Goal: Task Accomplishment & Management: Complete application form

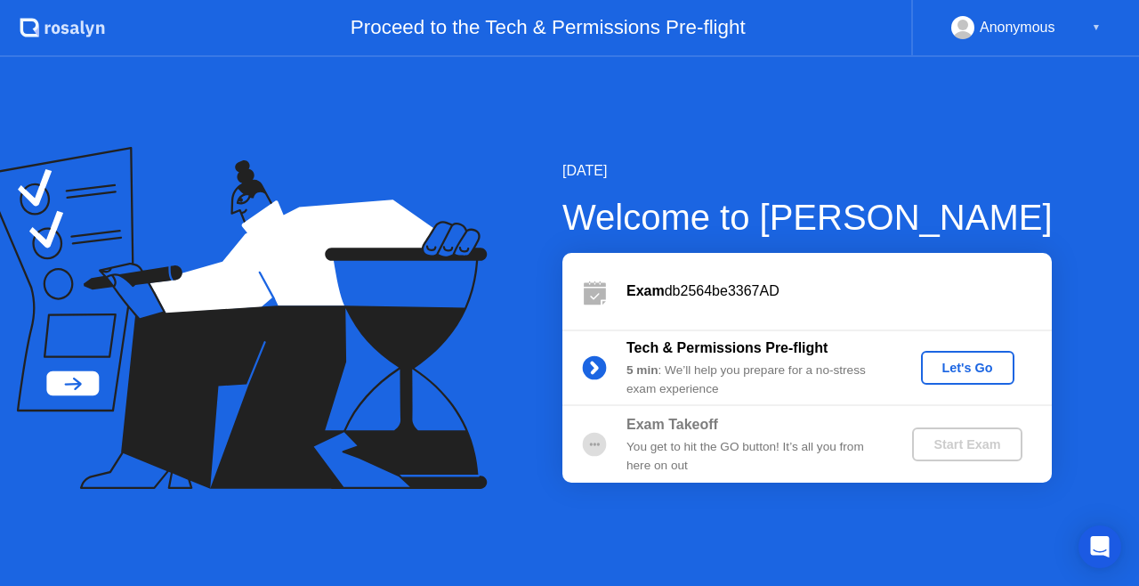
click at [956, 361] on div "Let's Go" at bounding box center [967, 367] width 79 height 14
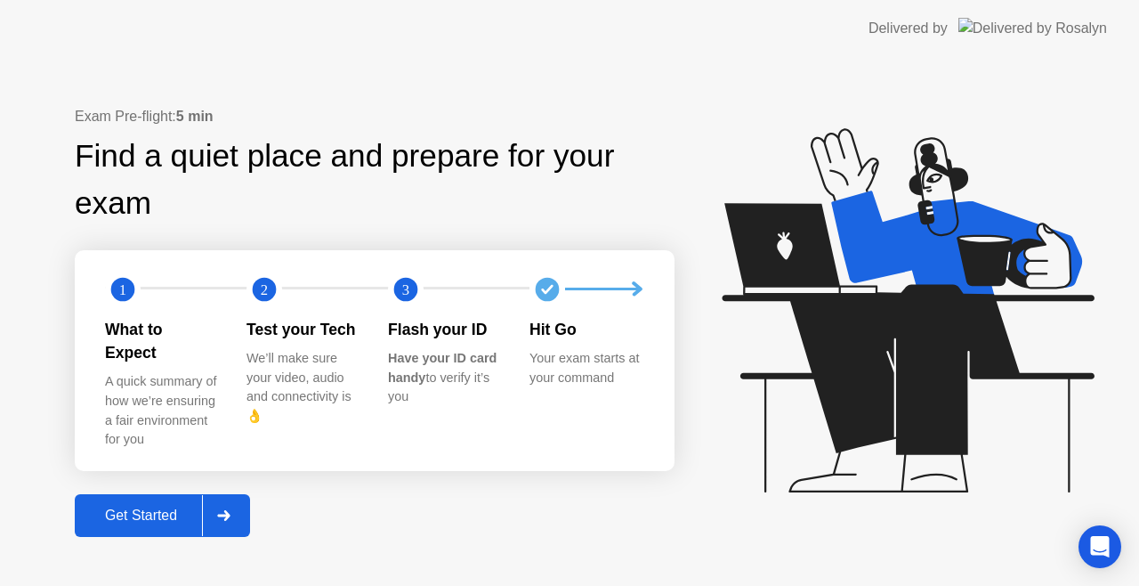
click at [121, 507] on div "Get Started" at bounding box center [141, 515] width 122 height 16
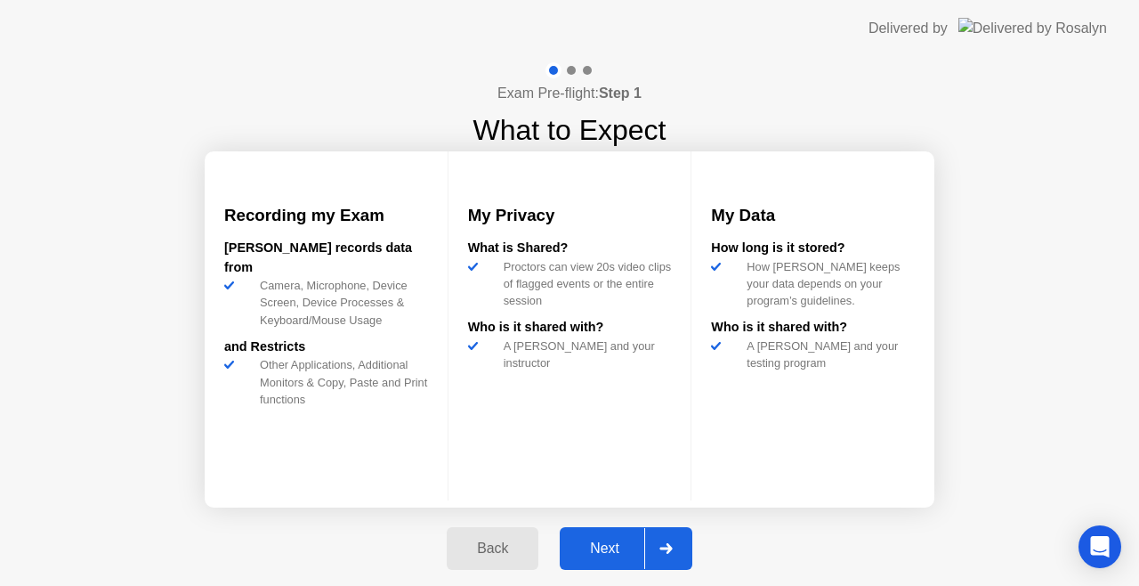
click at [623, 540] on div "Next" at bounding box center [604, 548] width 79 height 16
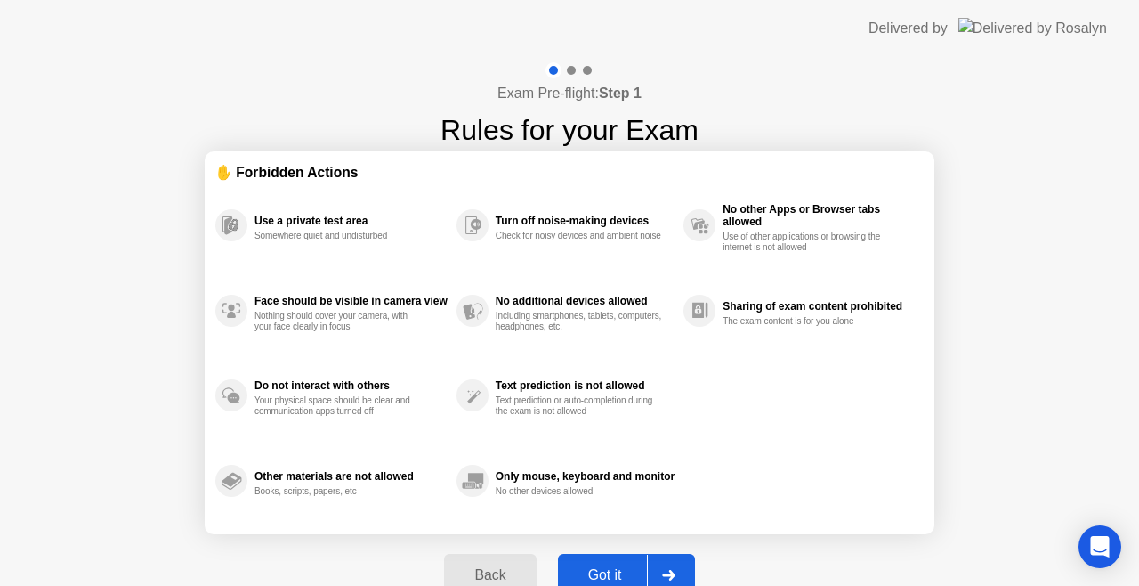
click at [623, 539] on div "Back Got it" at bounding box center [568, 575] width 271 height 82
click at [619, 582] on div "Got it" at bounding box center [605, 575] width 84 height 16
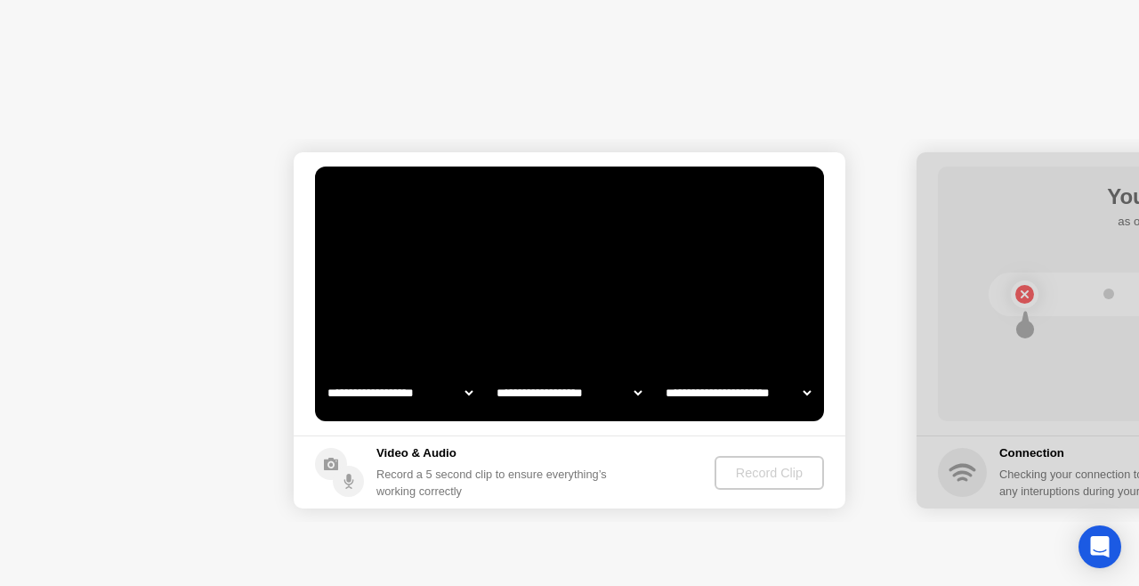
select select "**********"
select select "*******"
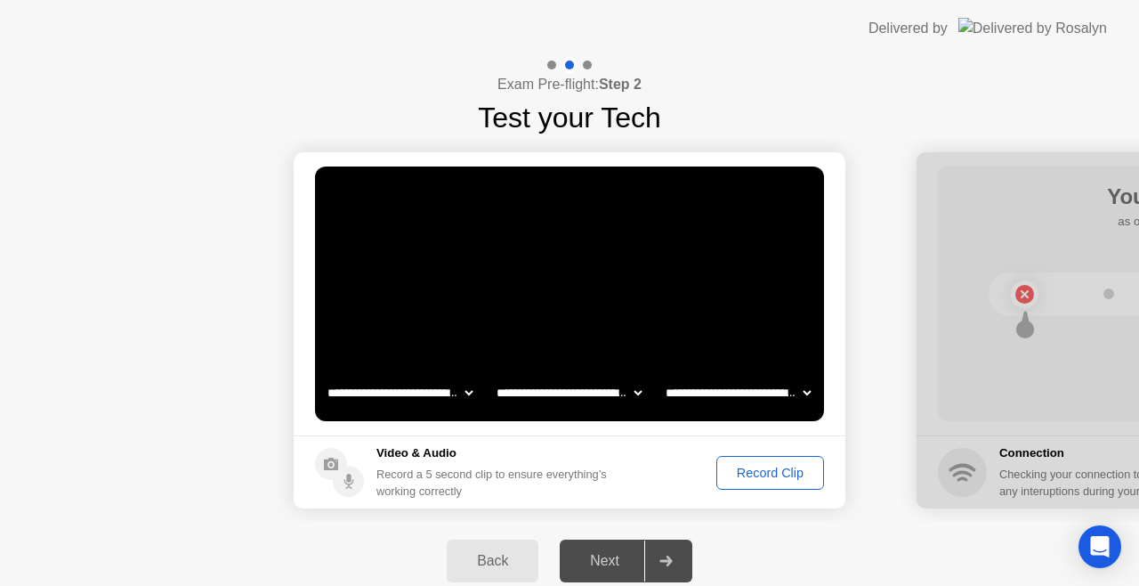
click at [765, 482] on button "Record Clip" at bounding box center [771, 473] width 108 height 34
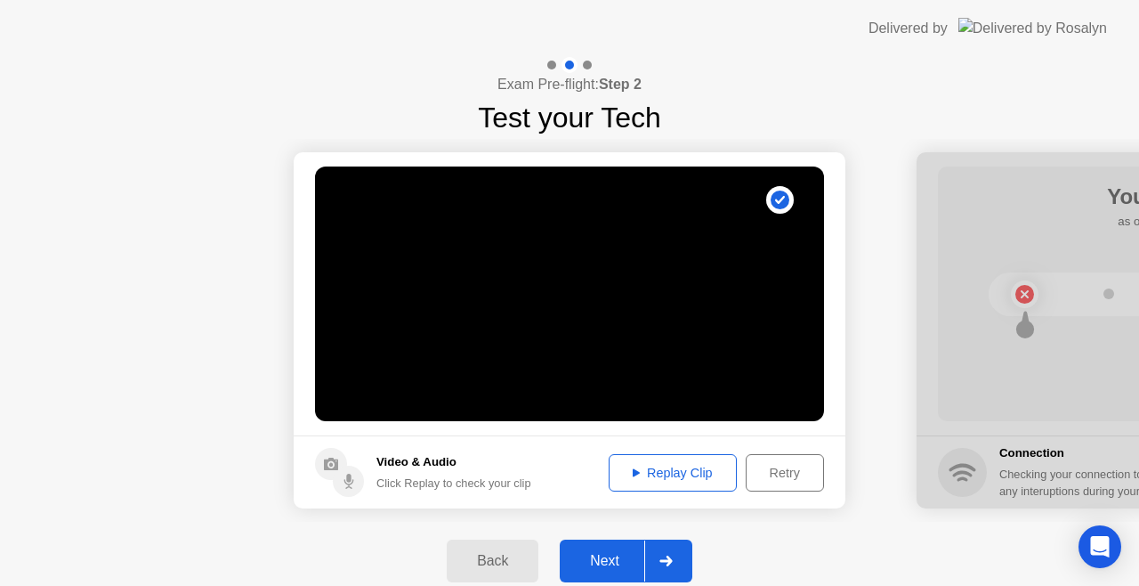
click at [685, 469] on div "Replay Clip" at bounding box center [673, 473] width 116 height 14
click at [780, 466] on div "Retry" at bounding box center [785, 473] width 66 height 14
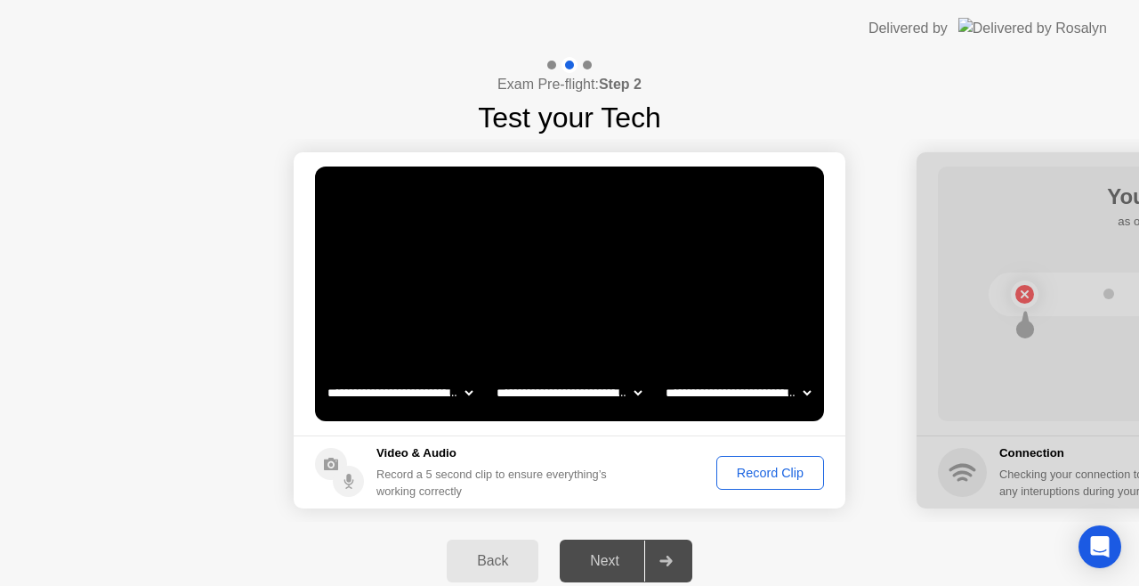
click at [734, 466] on div "Record Clip" at bounding box center [770, 473] width 95 height 14
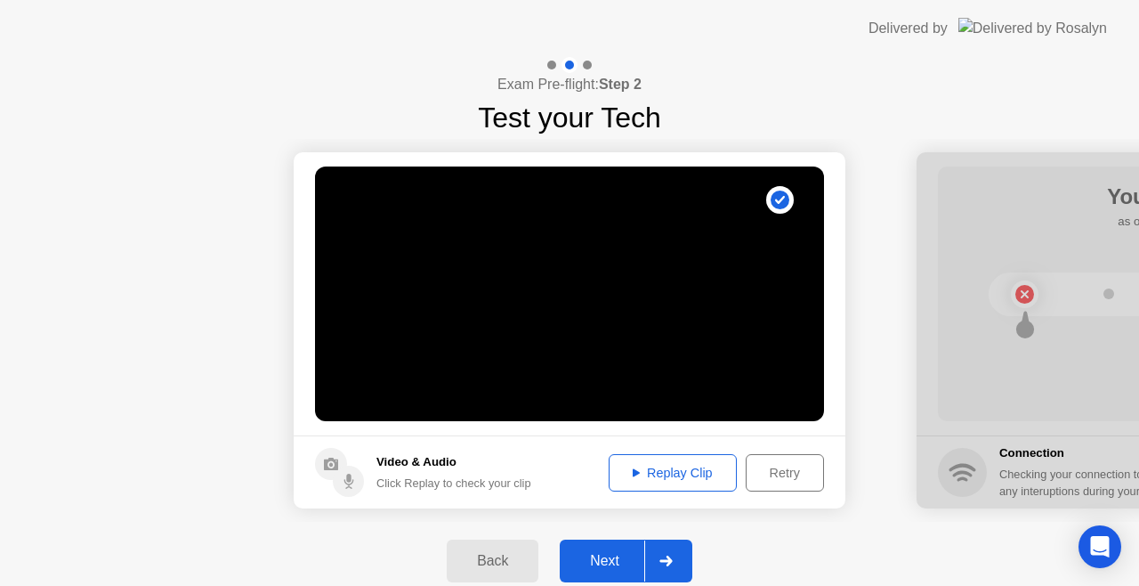
click at [616, 562] on div "Next" at bounding box center [604, 561] width 79 height 16
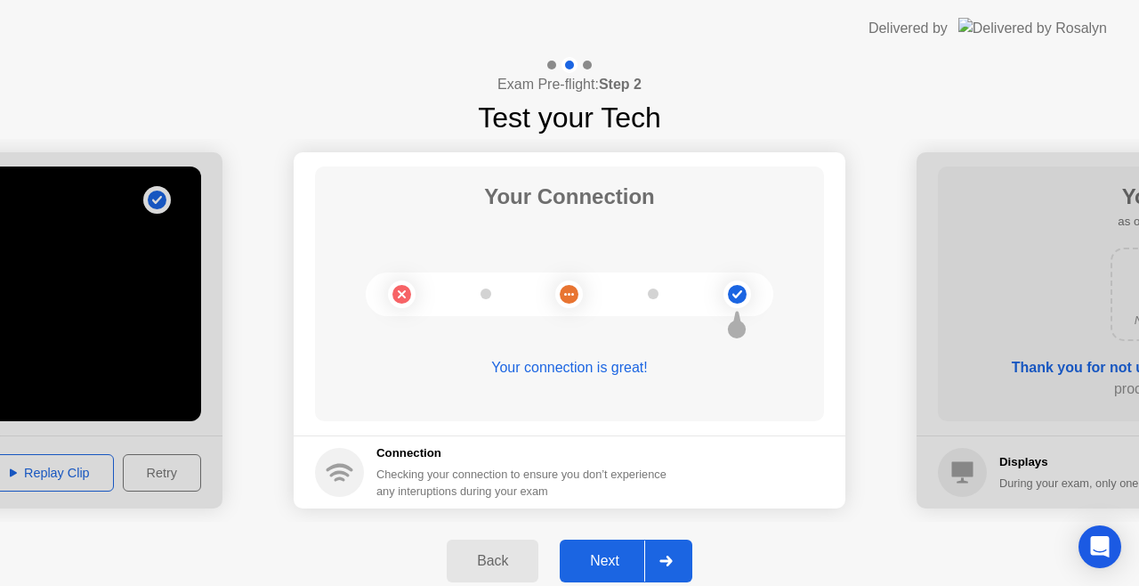
click at [609, 549] on button "Next" at bounding box center [626, 560] width 133 height 43
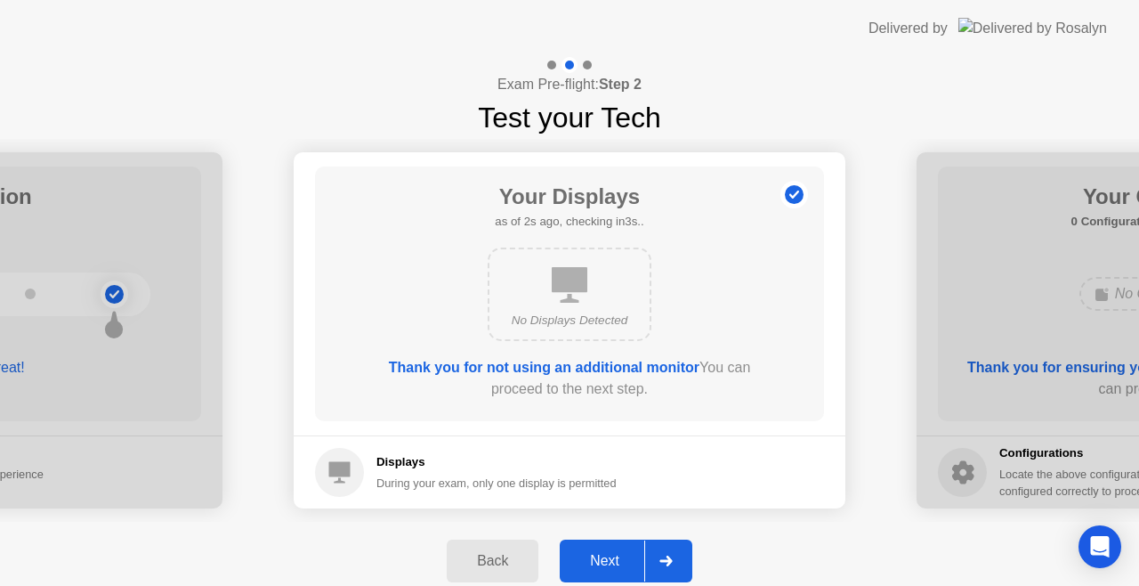
click at [609, 549] on button "Next" at bounding box center [626, 560] width 133 height 43
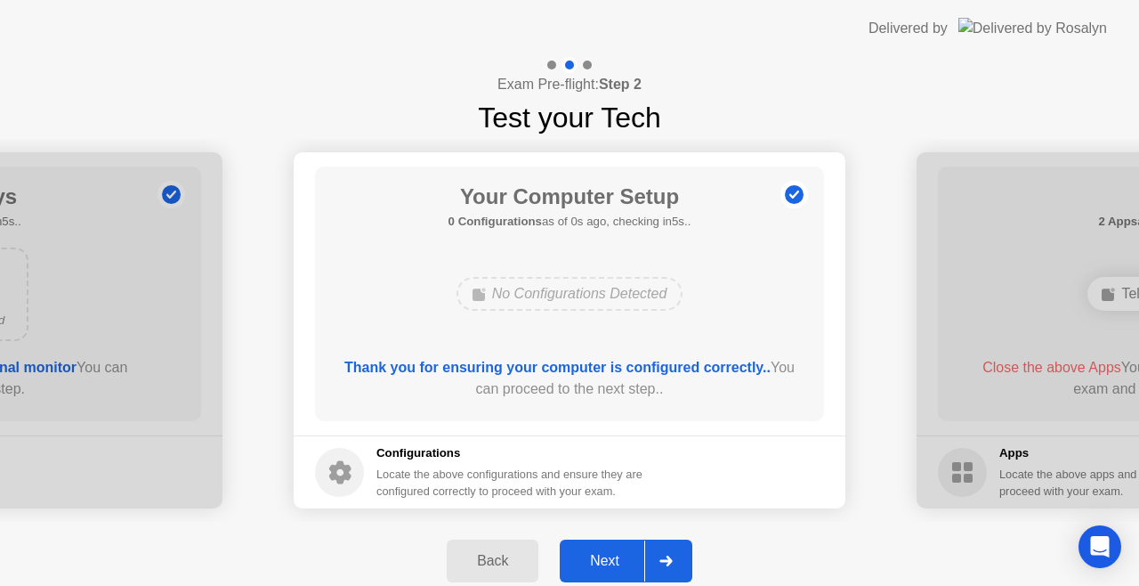
click at [609, 549] on button "Next" at bounding box center [626, 560] width 133 height 43
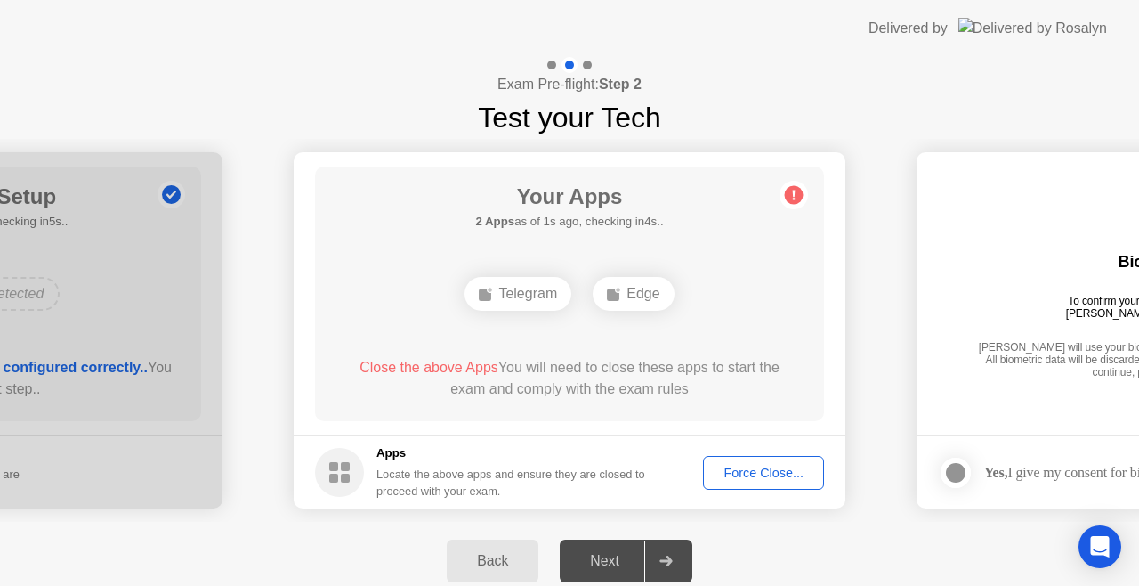
click at [752, 472] on div "Force Close..." at bounding box center [763, 473] width 109 height 14
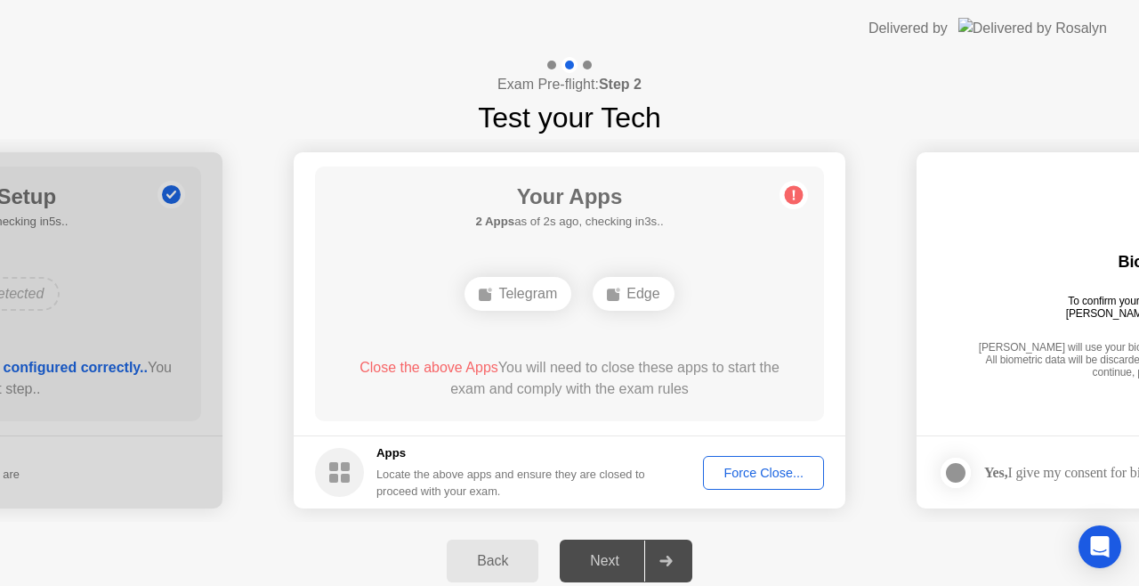
click at [747, 466] on div "Force Close..." at bounding box center [763, 473] width 109 height 14
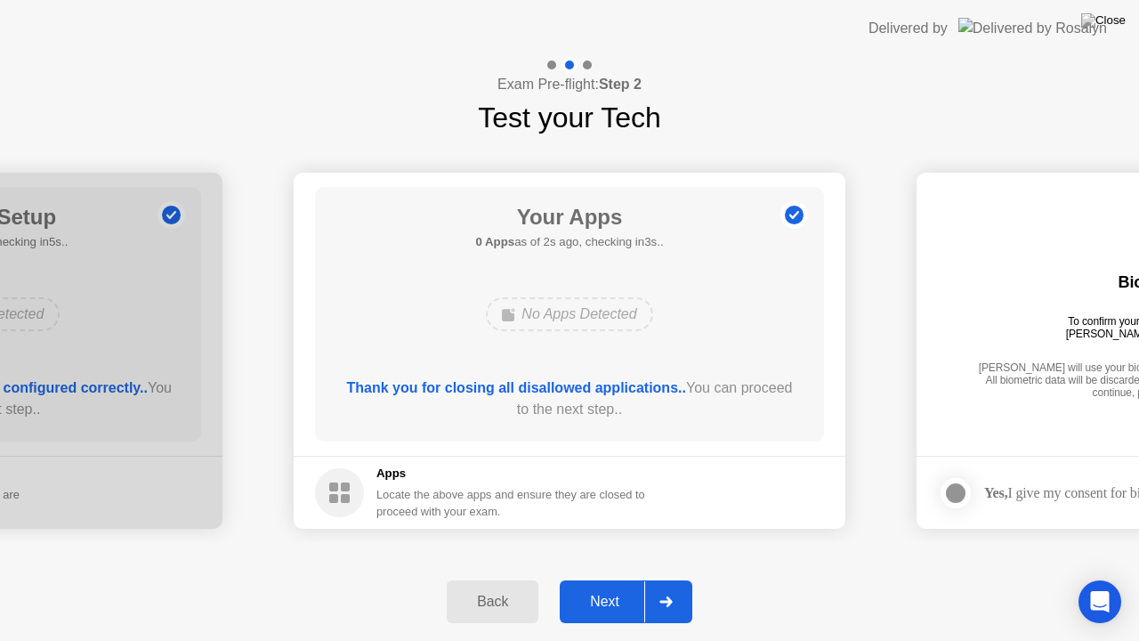
click at [611, 585] on div "Next" at bounding box center [604, 602] width 79 height 16
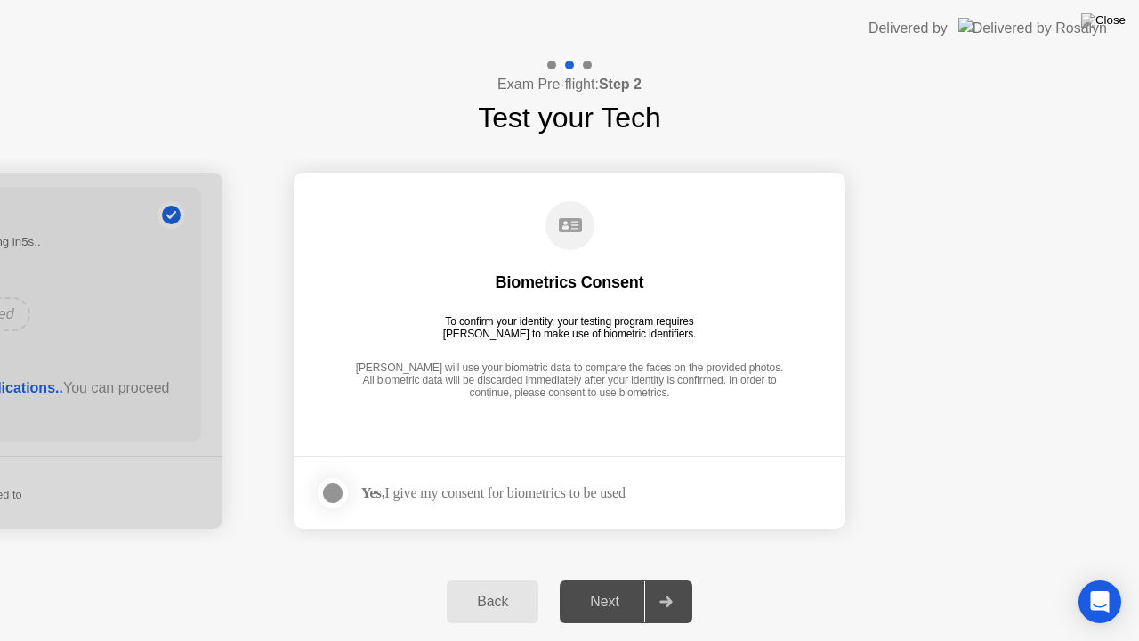
click at [327, 486] on div at bounding box center [332, 492] width 21 height 21
click at [609, 585] on div "Next" at bounding box center [604, 602] width 79 height 16
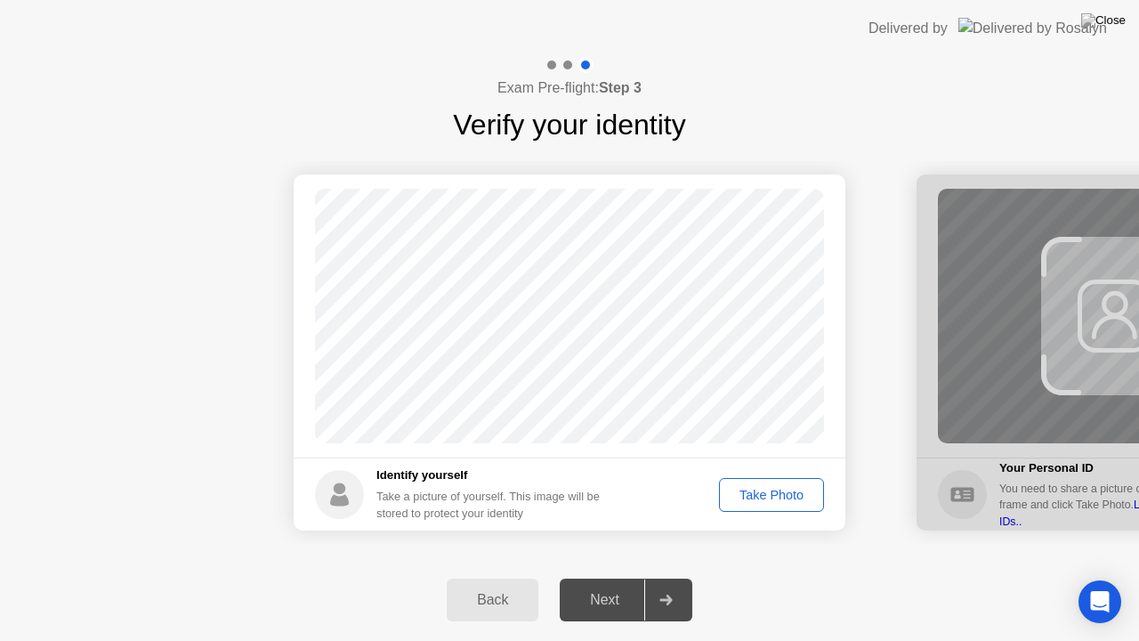
click at [773, 488] on div "Take Photo" at bounding box center [771, 495] width 93 height 14
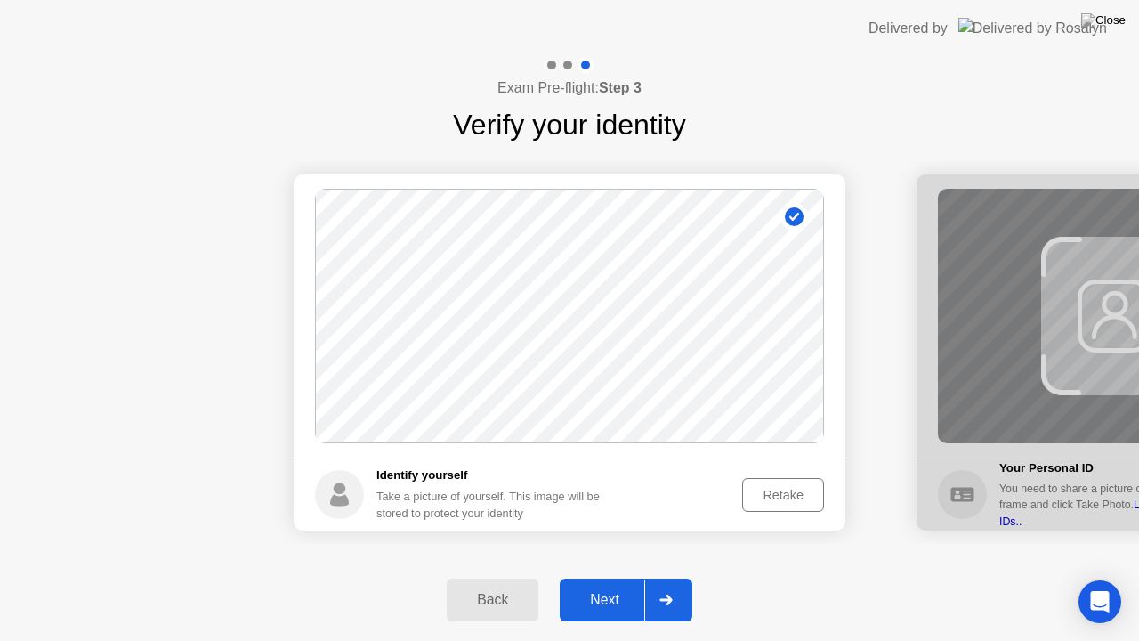
click at [607, 585] on div "Next" at bounding box center [604, 600] width 79 height 16
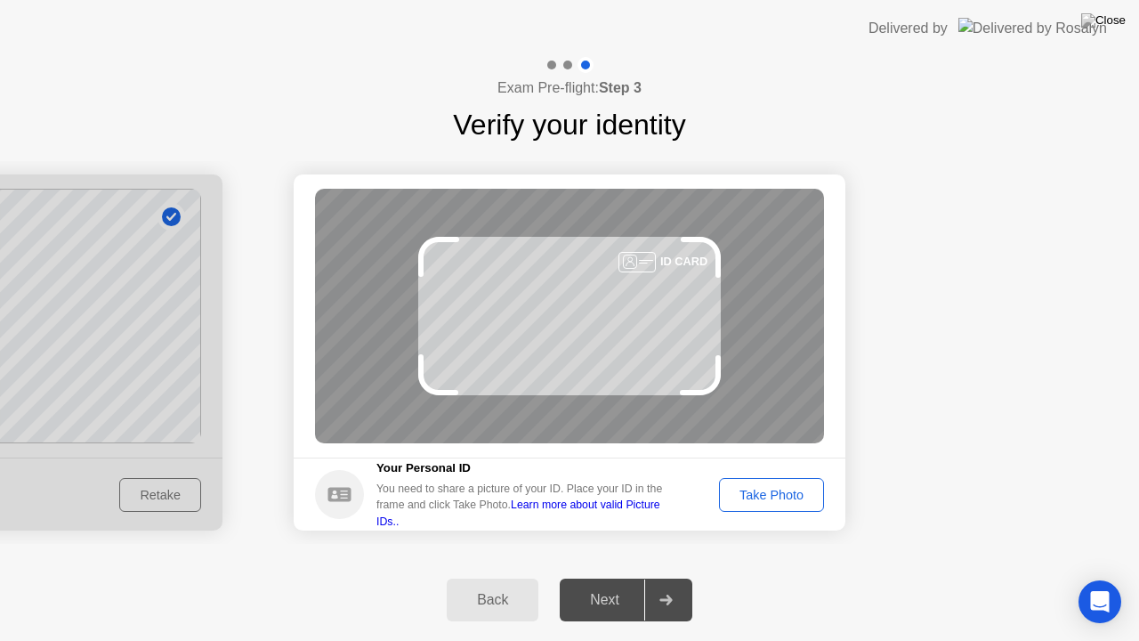
click at [742, 488] on div "Take Photo" at bounding box center [771, 495] width 93 height 14
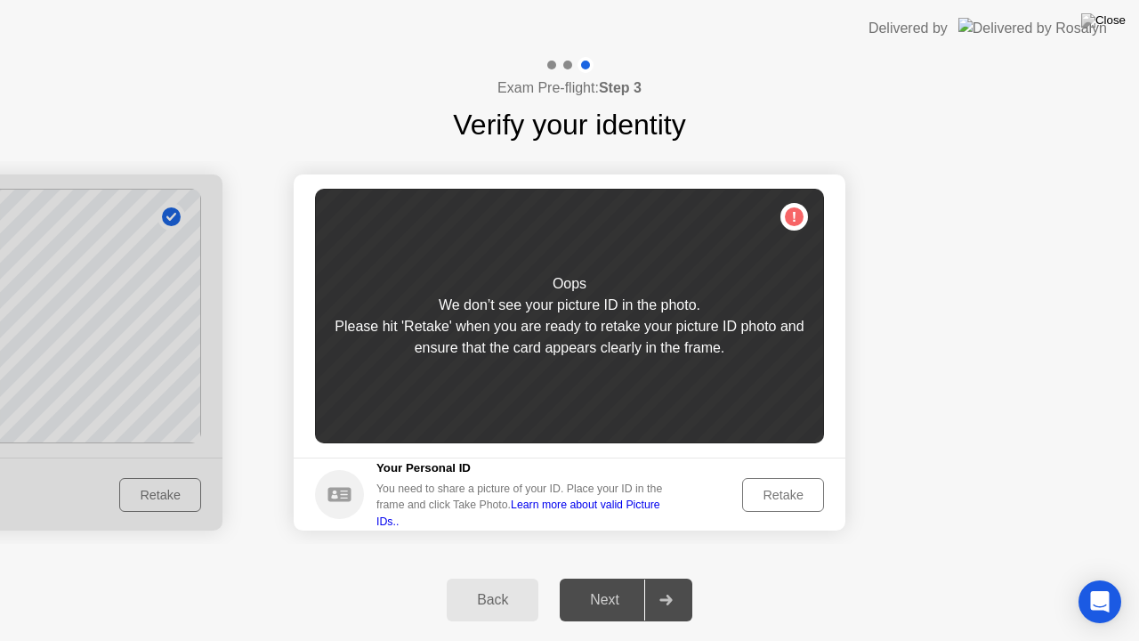
click at [781, 480] on button "Retake" at bounding box center [783, 495] width 82 height 34
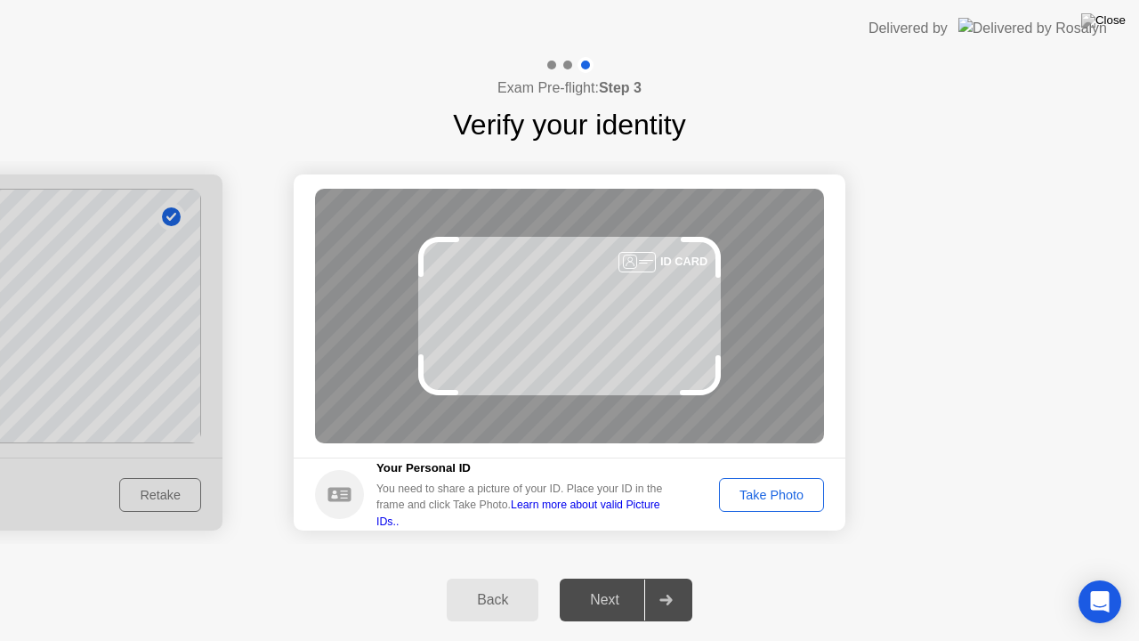
click at [786, 491] on div "Take Photo" at bounding box center [771, 495] width 93 height 14
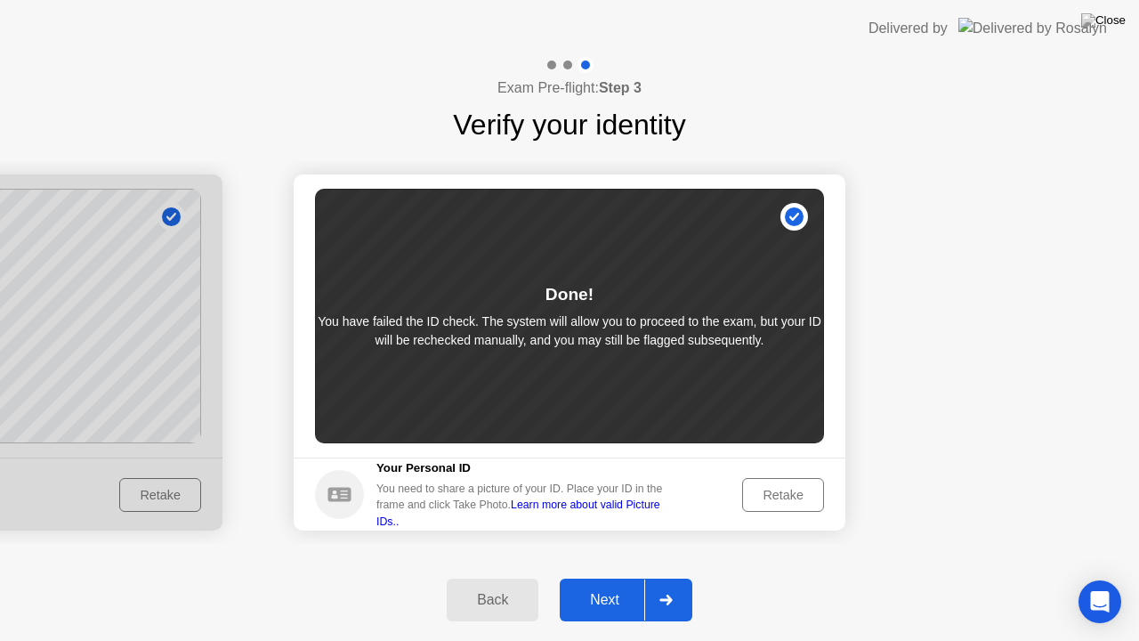
click at [606, 585] on div "Next" at bounding box center [604, 600] width 79 height 16
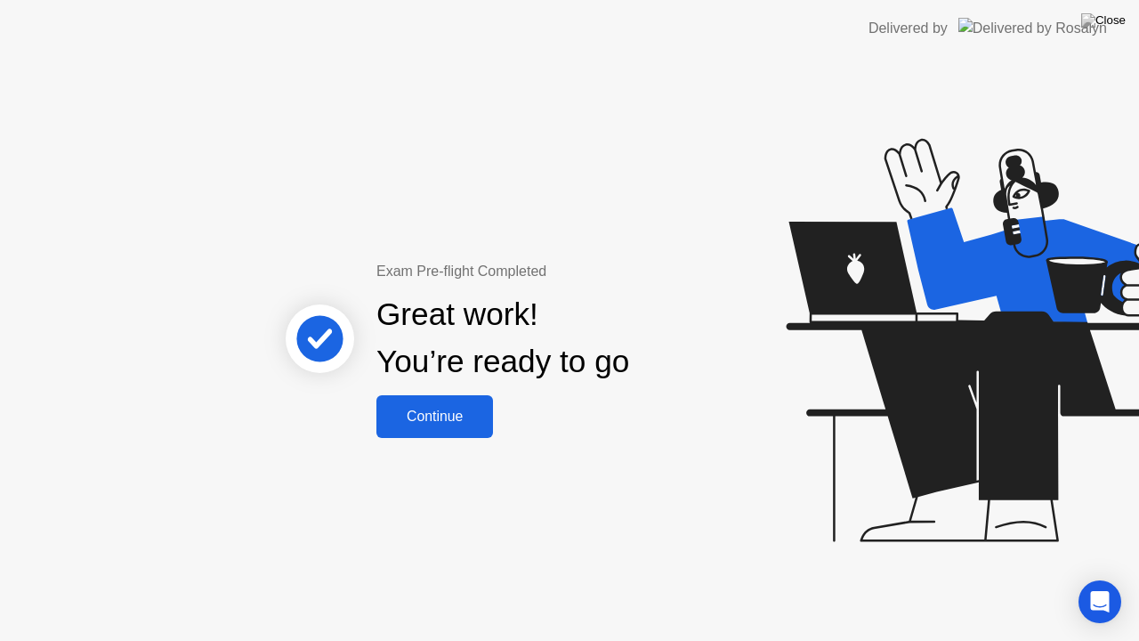
click at [449, 423] on div "Continue" at bounding box center [435, 417] width 106 height 16
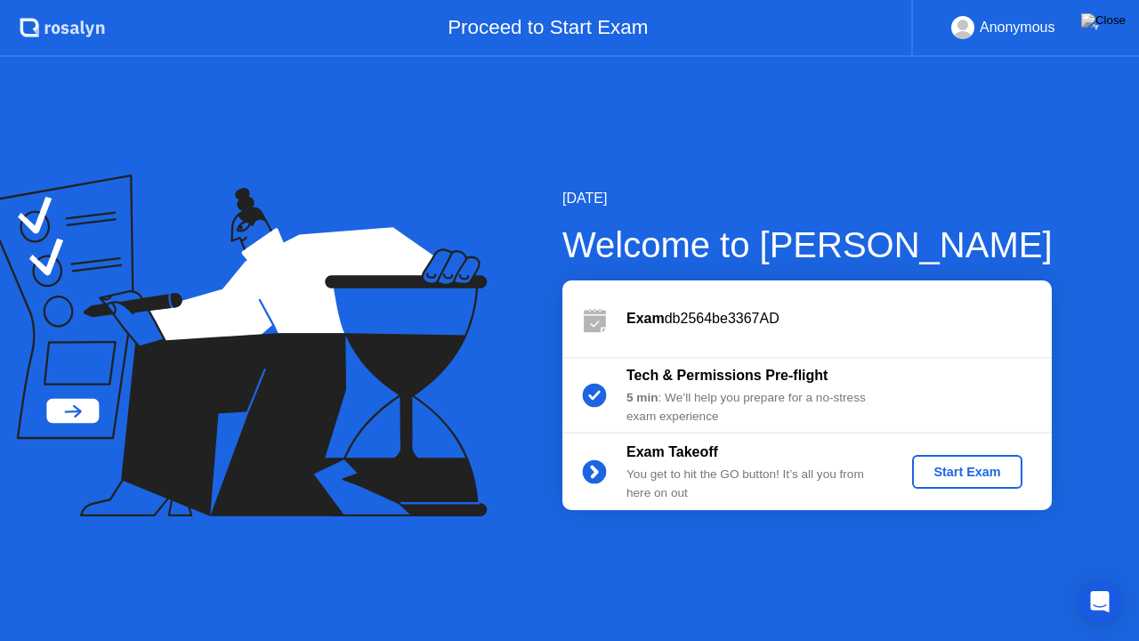
click at [964, 474] on div "Start Exam" at bounding box center [966, 472] width 95 height 14
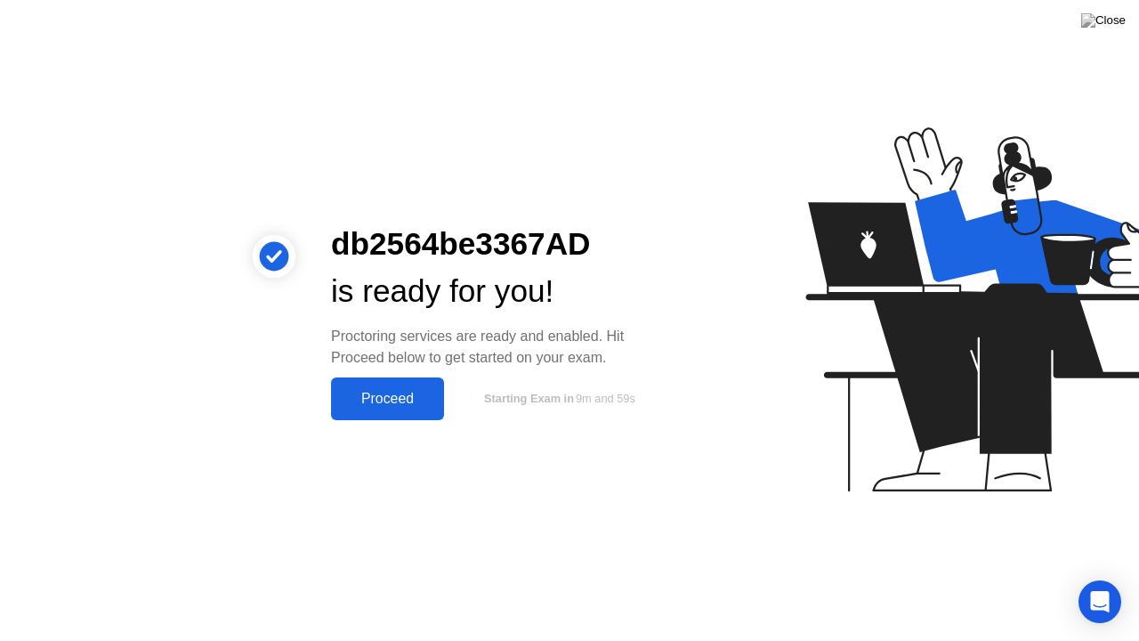
click at [391, 401] on div "Proceed" at bounding box center [387, 399] width 102 height 16
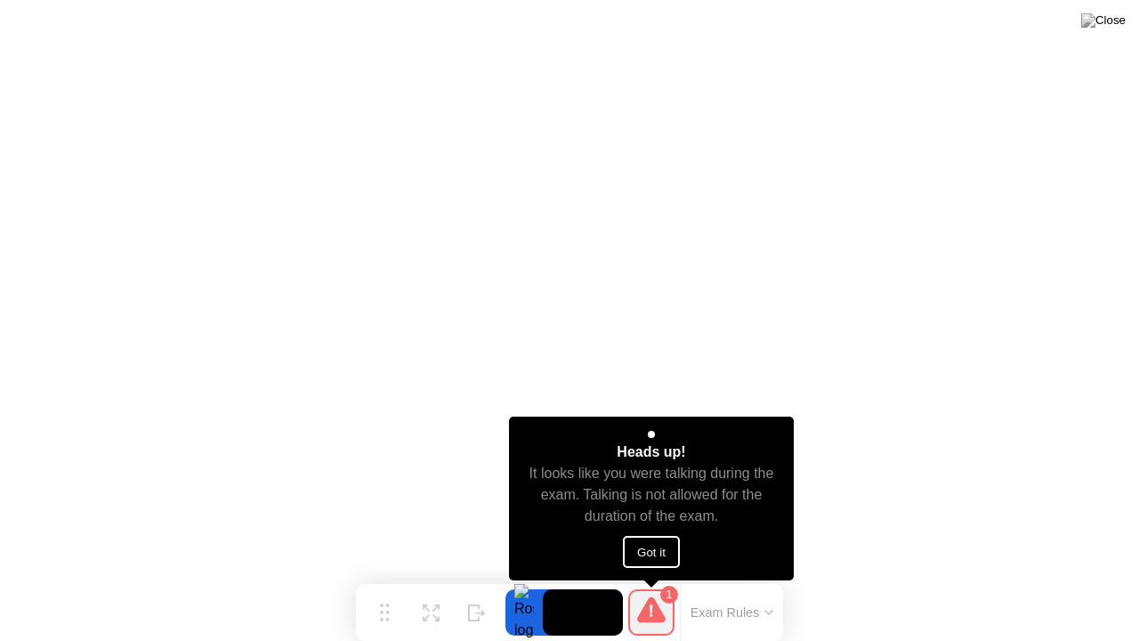
click at [654, 555] on button "Got it" at bounding box center [651, 552] width 57 height 32
click div "Heads up! A [PERSON_NAME] reviewed a flagged event in your session and wants to…"
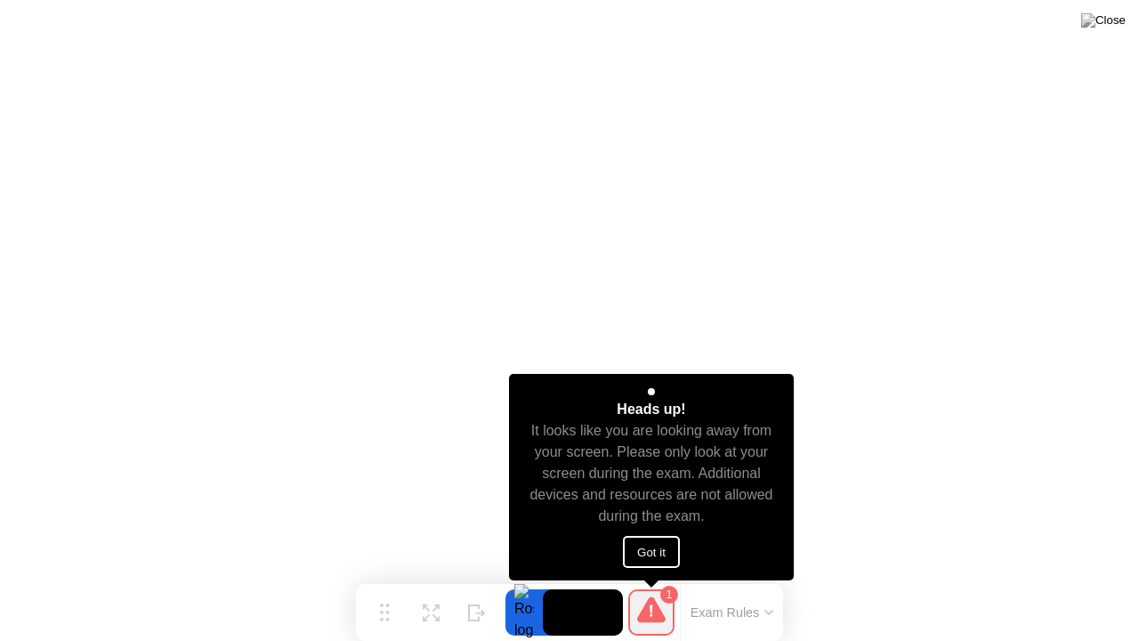
click at [654, 543] on button "Got it" at bounding box center [651, 552] width 57 height 32
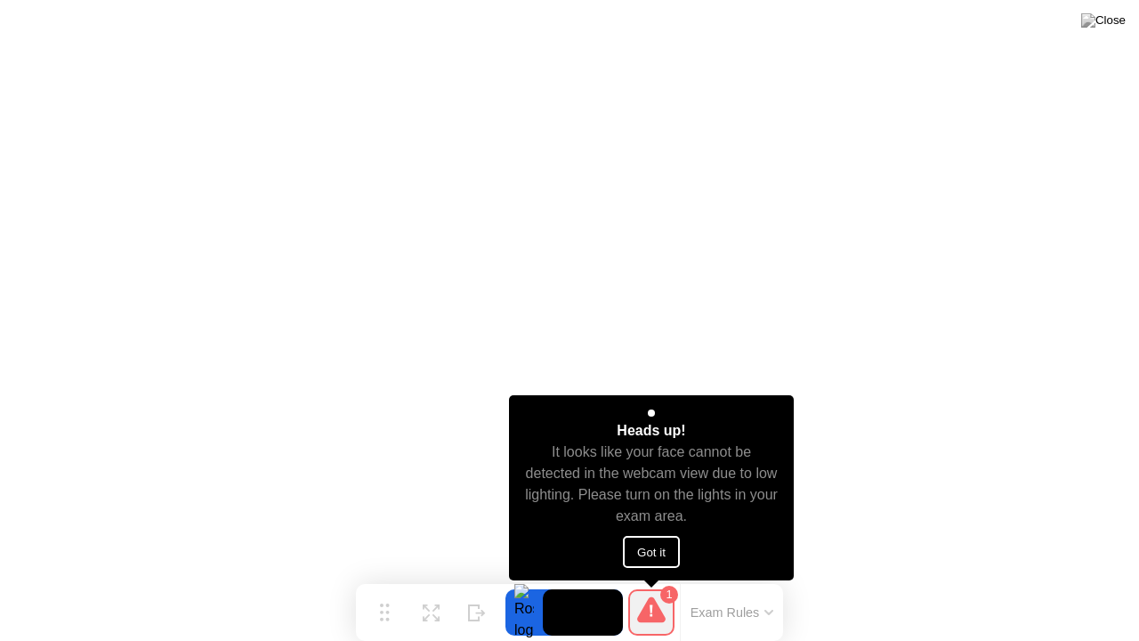
click at [655, 546] on button "Got it" at bounding box center [651, 552] width 57 height 32
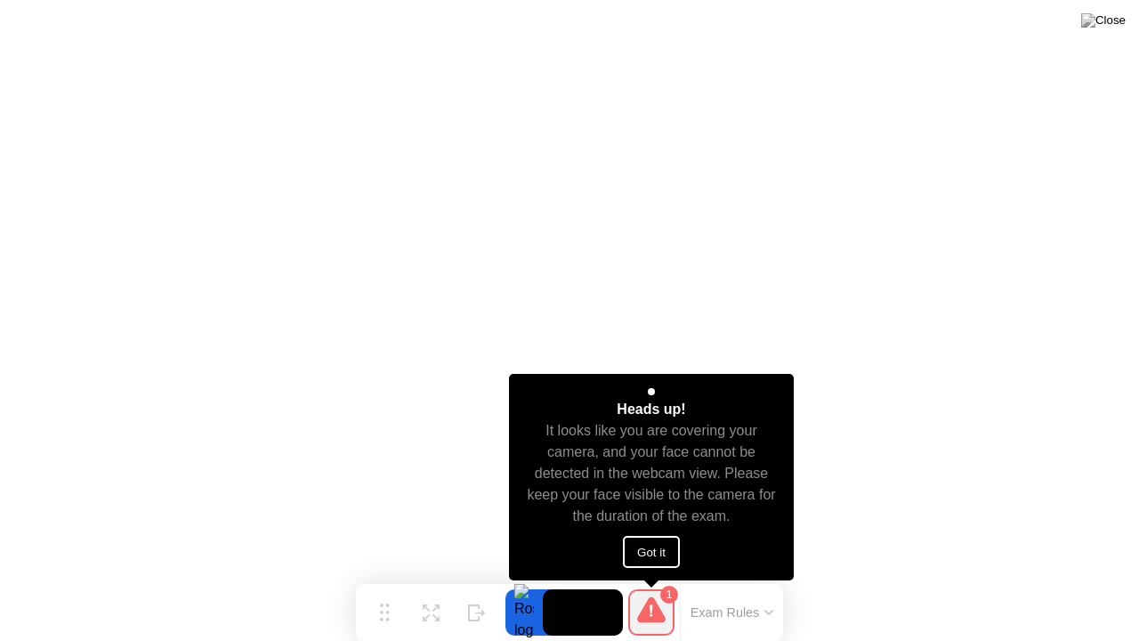
click at [666, 548] on button "Got it" at bounding box center [651, 552] width 57 height 32
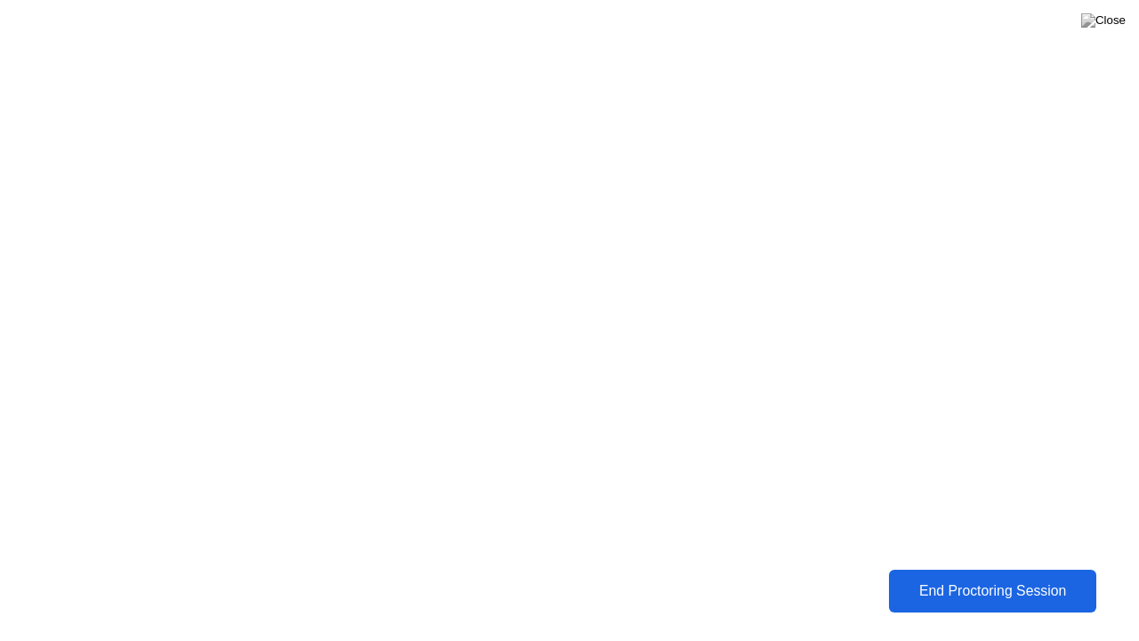
click at [1034, 573] on button "End Proctoring Session" at bounding box center [992, 591] width 207 height 43
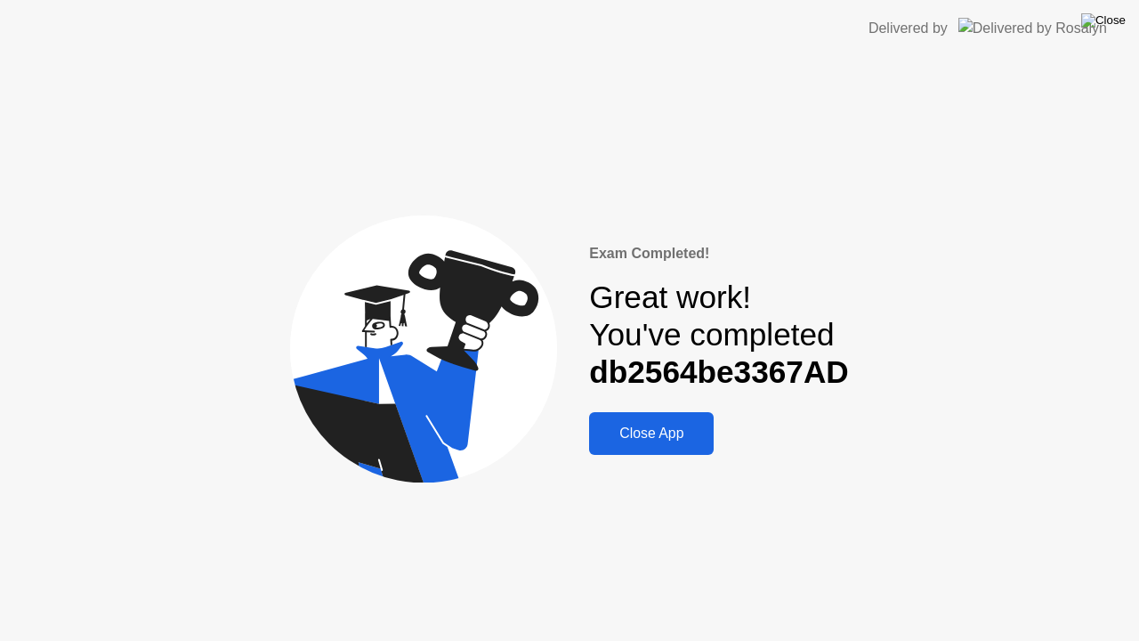
click at [1125, 24] on img at bounding box center [1103, 20] width 45 height 14
